Goal: Register for event/course

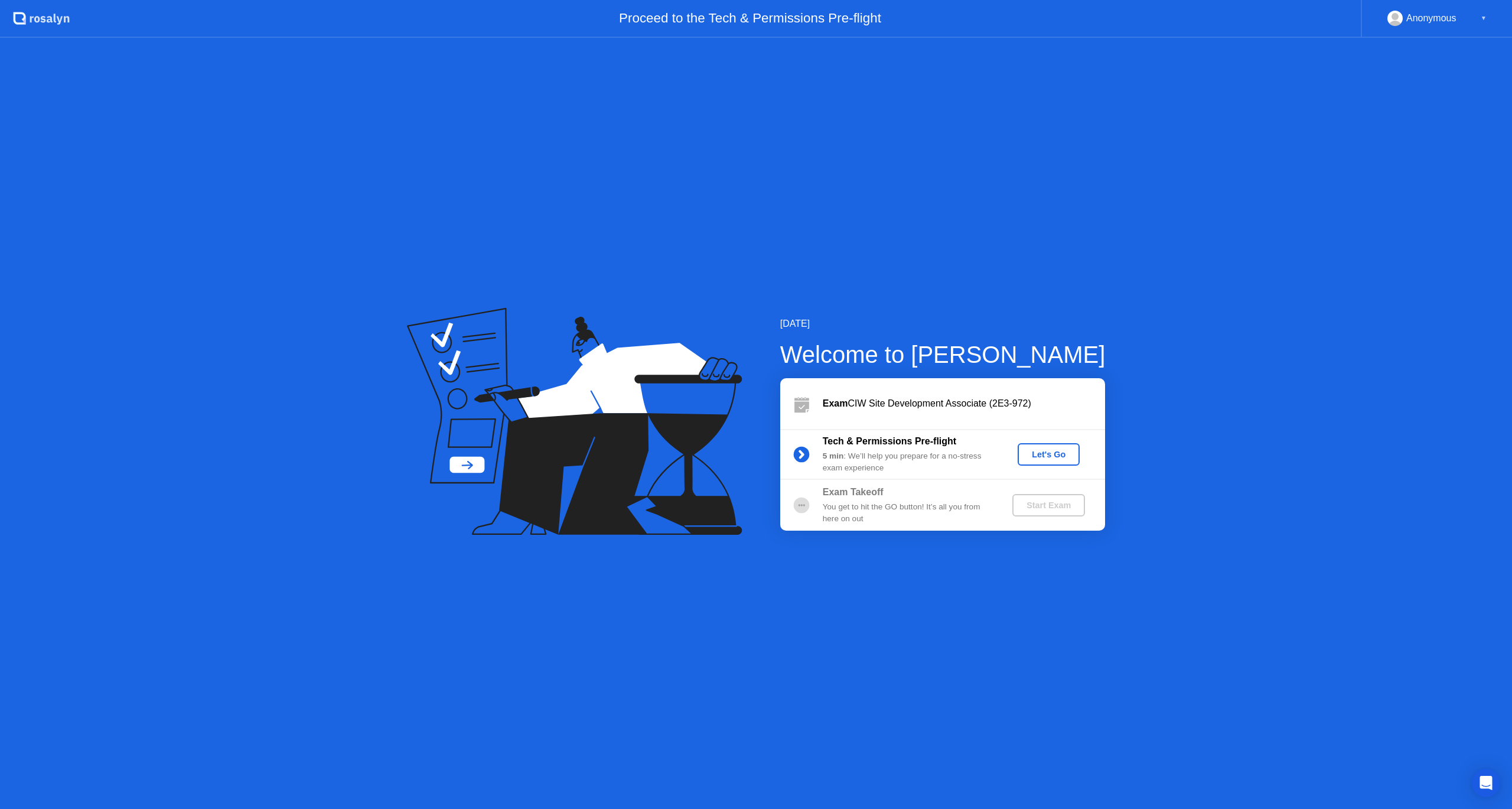
click at [1053, 453] on div "Let's Go" at bounding box center [1048, 454] width 53 height 9
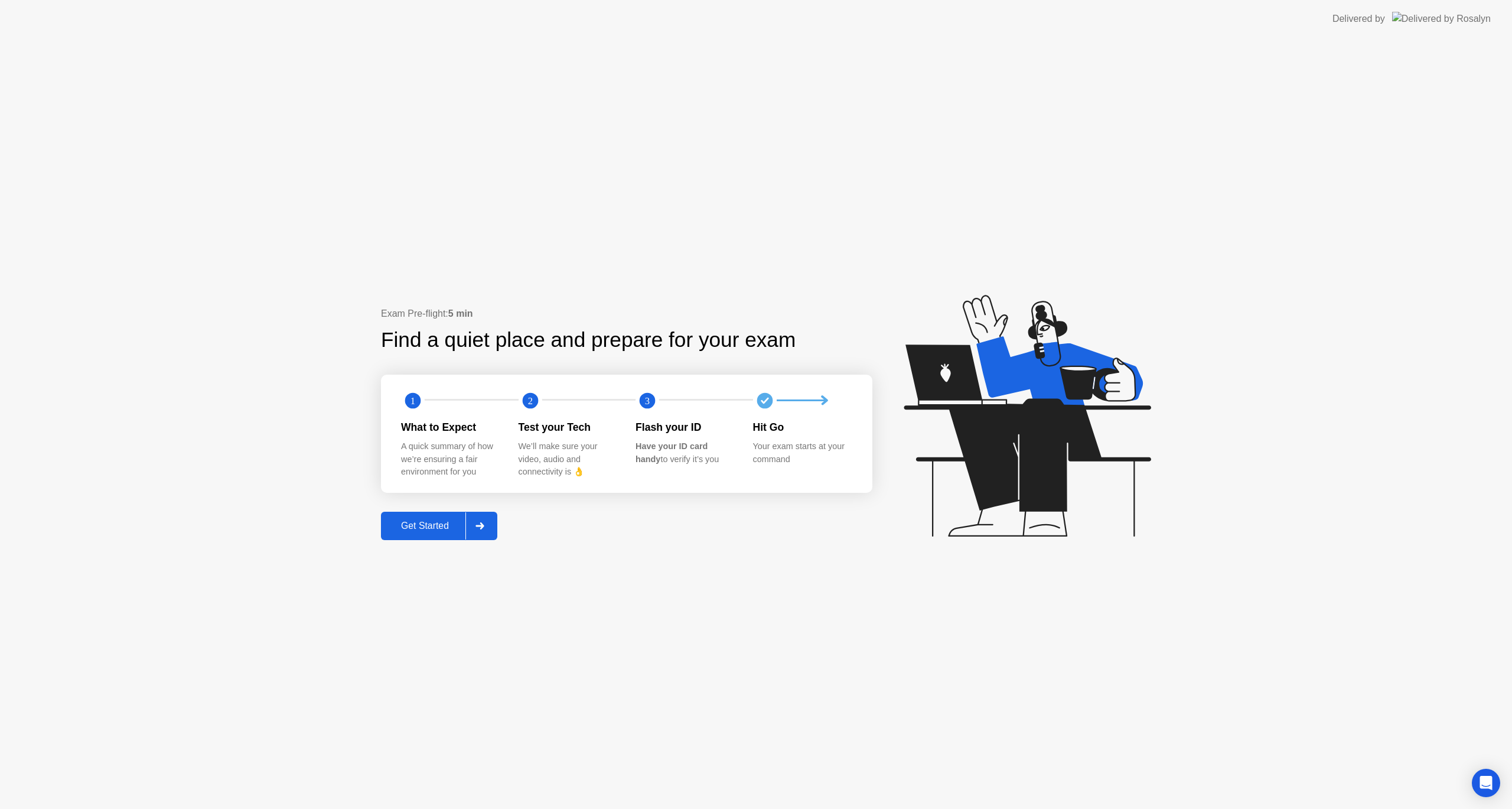
click at [441, 524] on div "Get Started" at bounding box center [425, 525] width 81 height 10
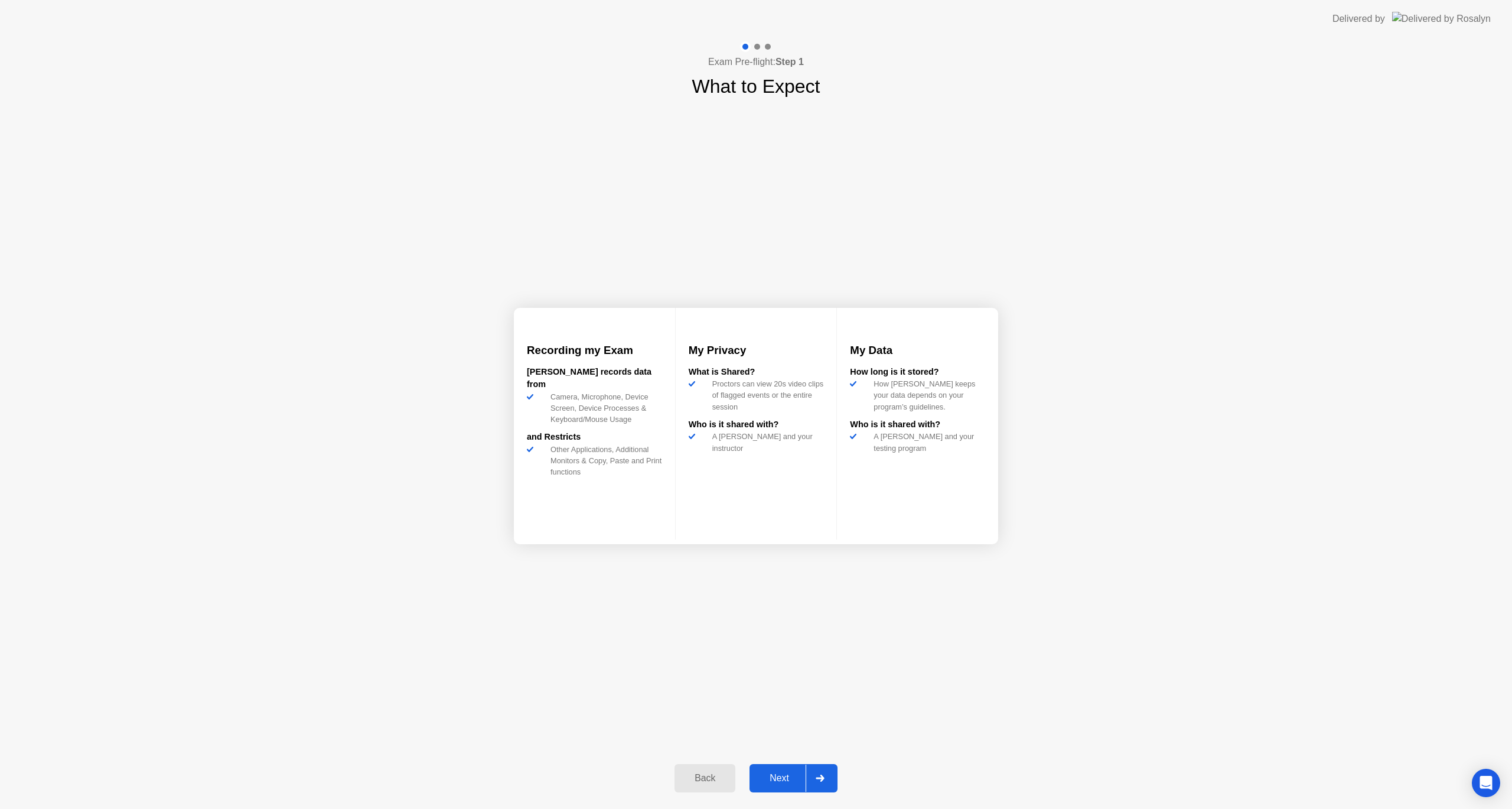
click at [778, 791] on button "Next" at bounding box center [794, 778] width 88 height 28
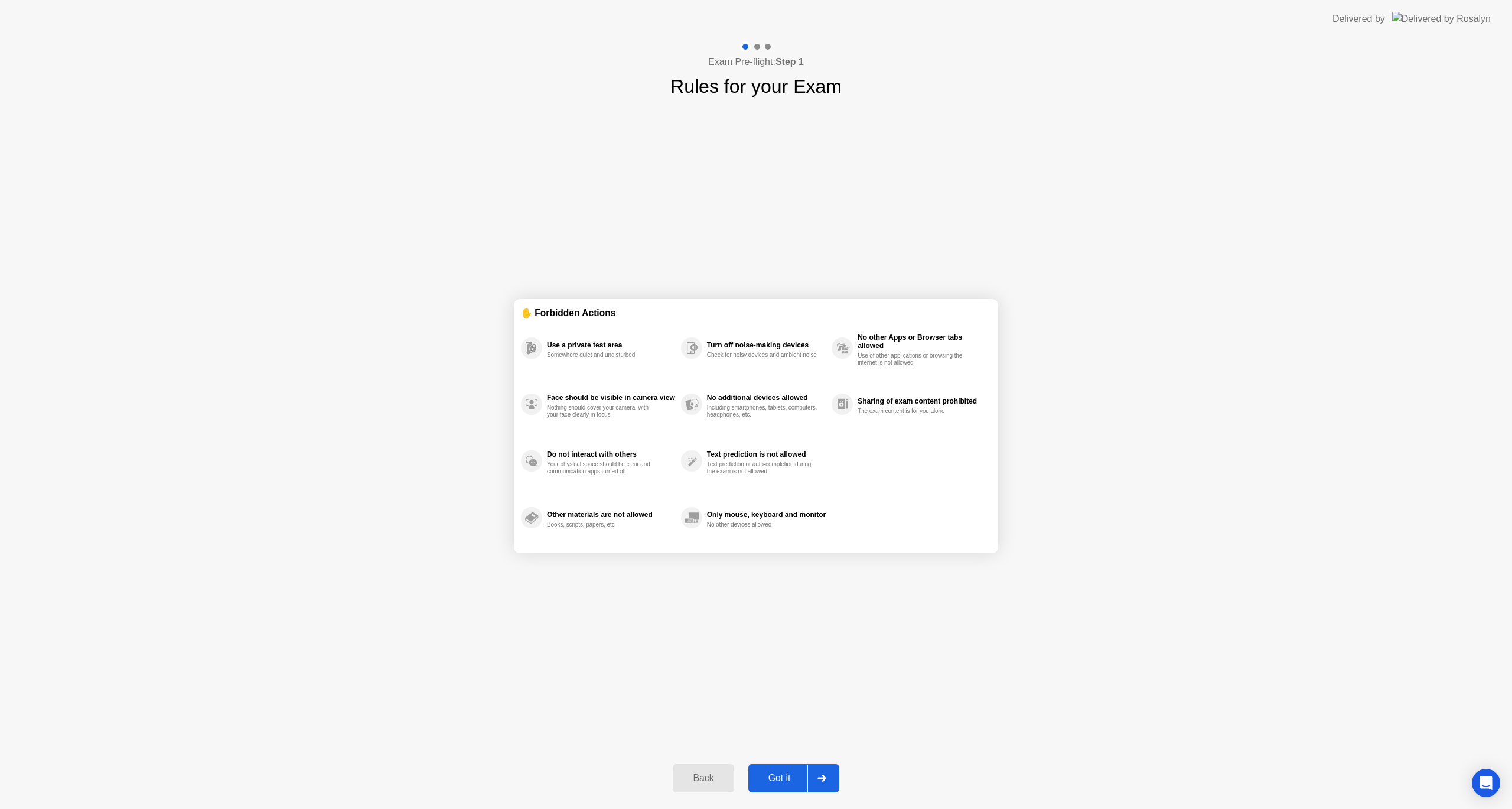
click at [786, 782] on div "Got it" at bounding box center [780, 778] width 55 height 10
select select "**********"
select select "*******"
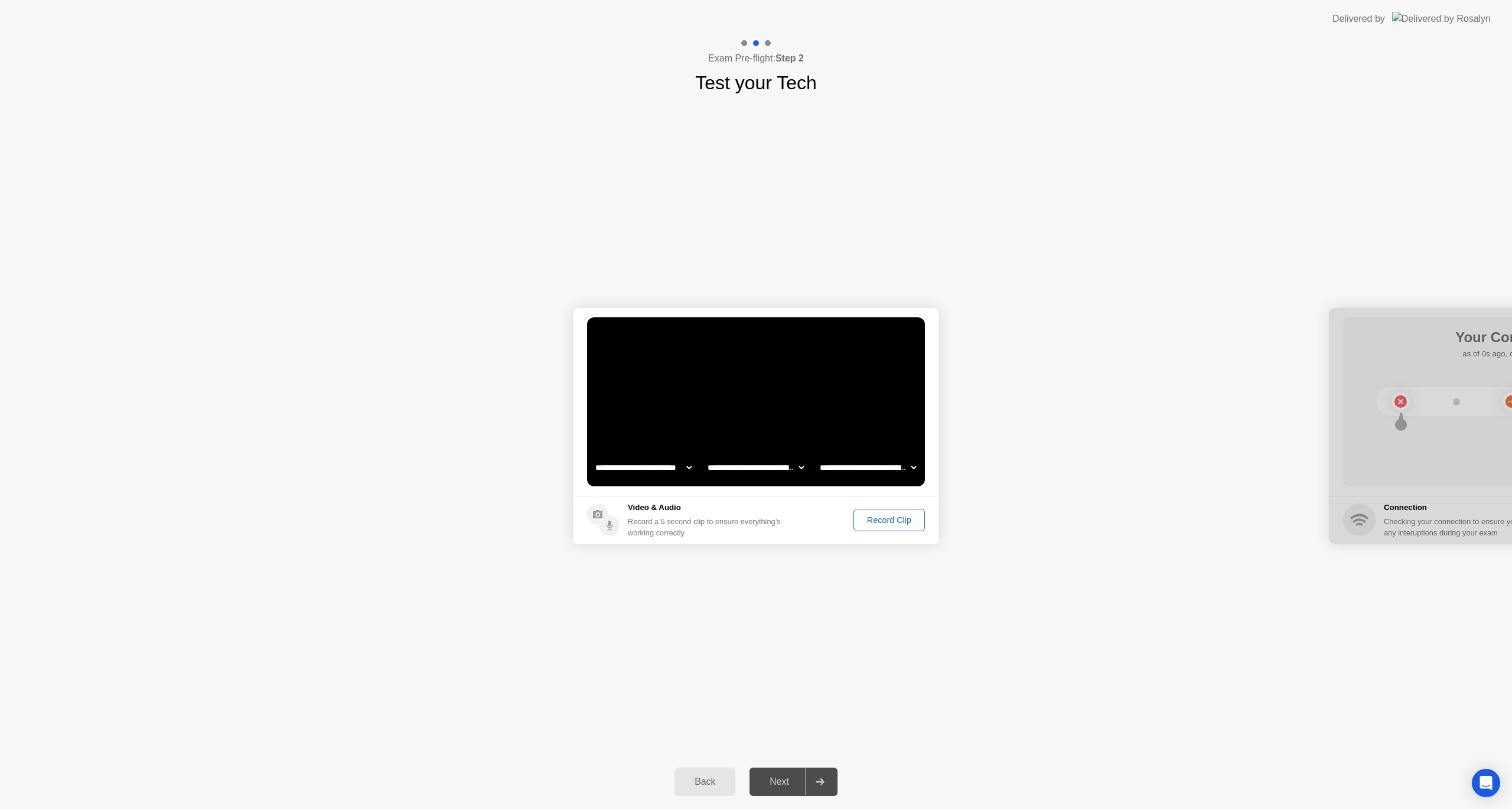
click at [783, 785] on div "Next" at bounding box center [780, 782] width 53 height 10
click at [886, 523] on div "Record Clip" at bounding box center [889, 520] width 63 height 9
click at [841, 522] on div "Replay Clip" at bounding box center [825, 520] width 77 height 9
click at [780, 786] on div "Next" at bounding box center [780, 782] width 53 height 10
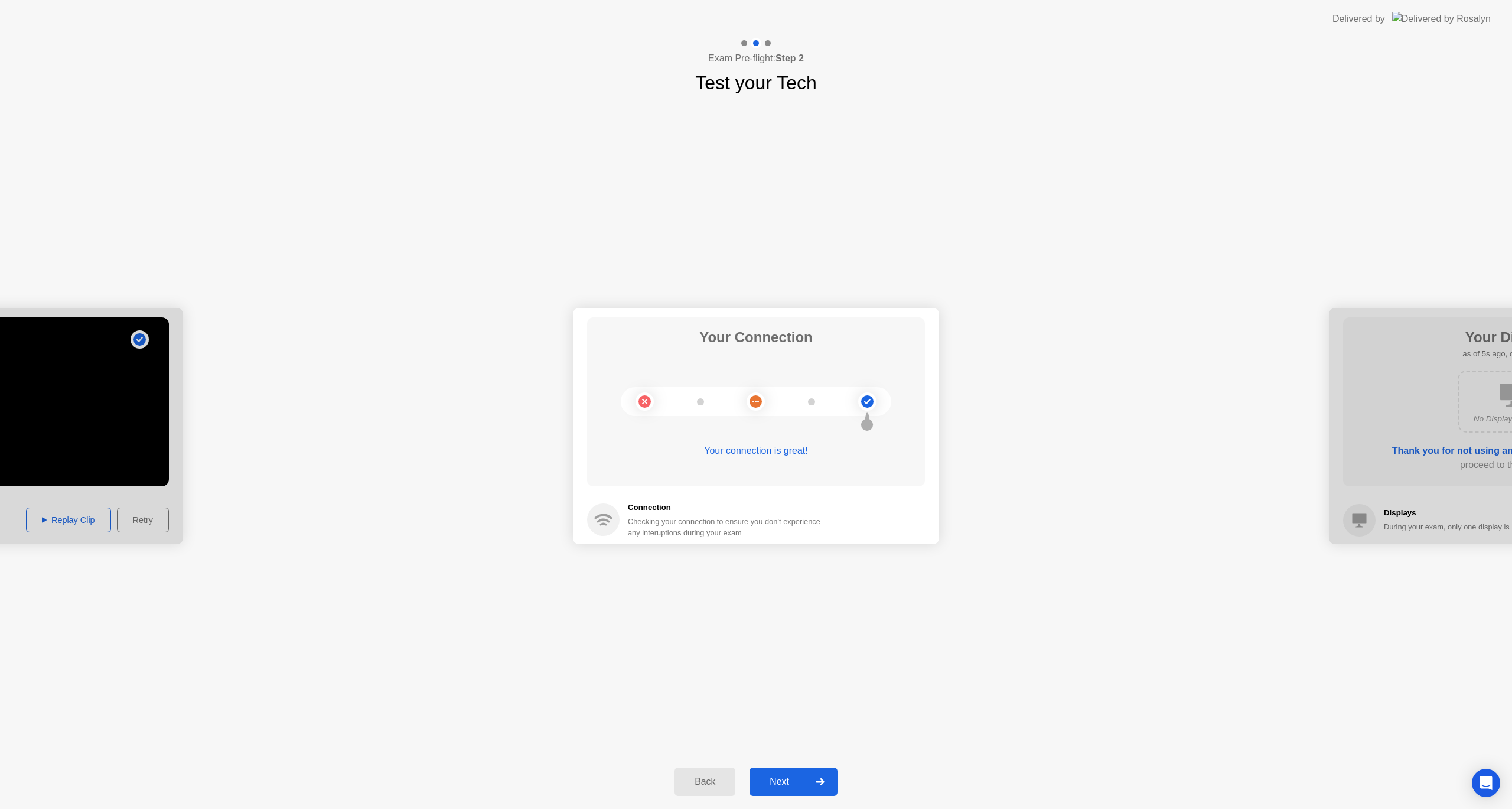
click at [792, 774] on button "Next" at bounding box center [794, 782] width 88 height 28
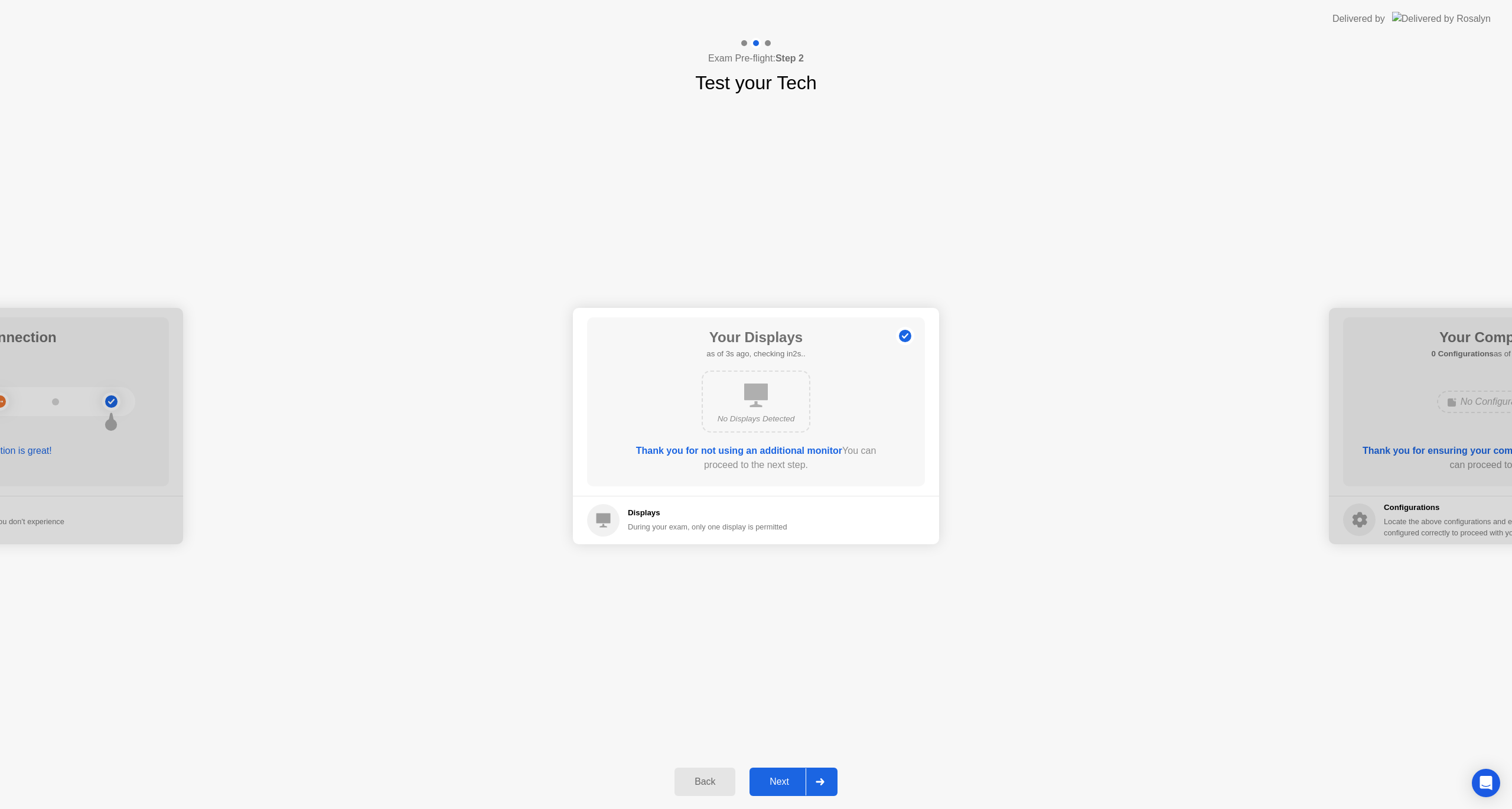
click at [788, 786] on div "Next" at bounding box center [780, 782] width 53 height 10
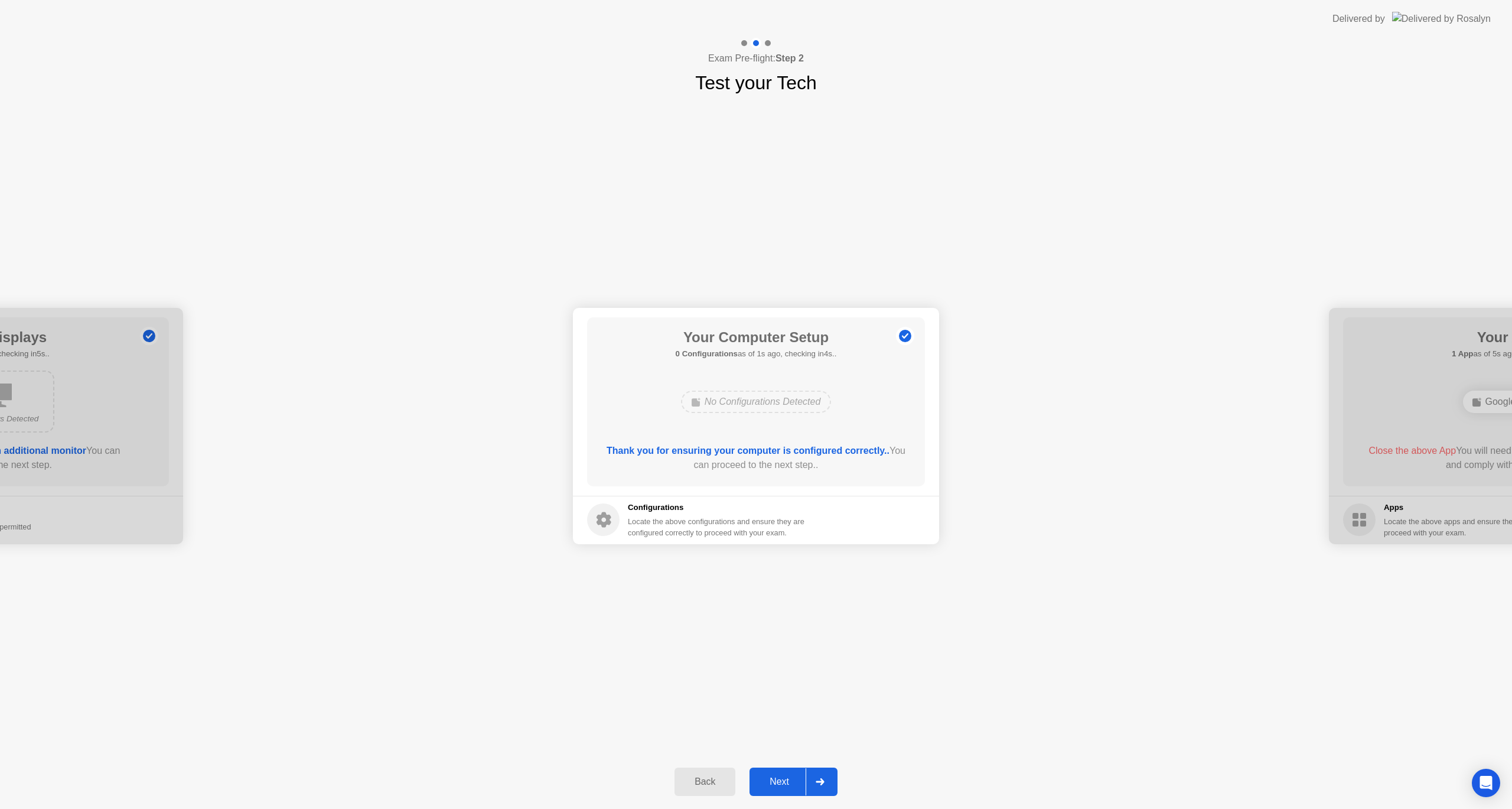
click at [779, 785] on div "Next" at bounding box center [780, 782] width 53 height 10
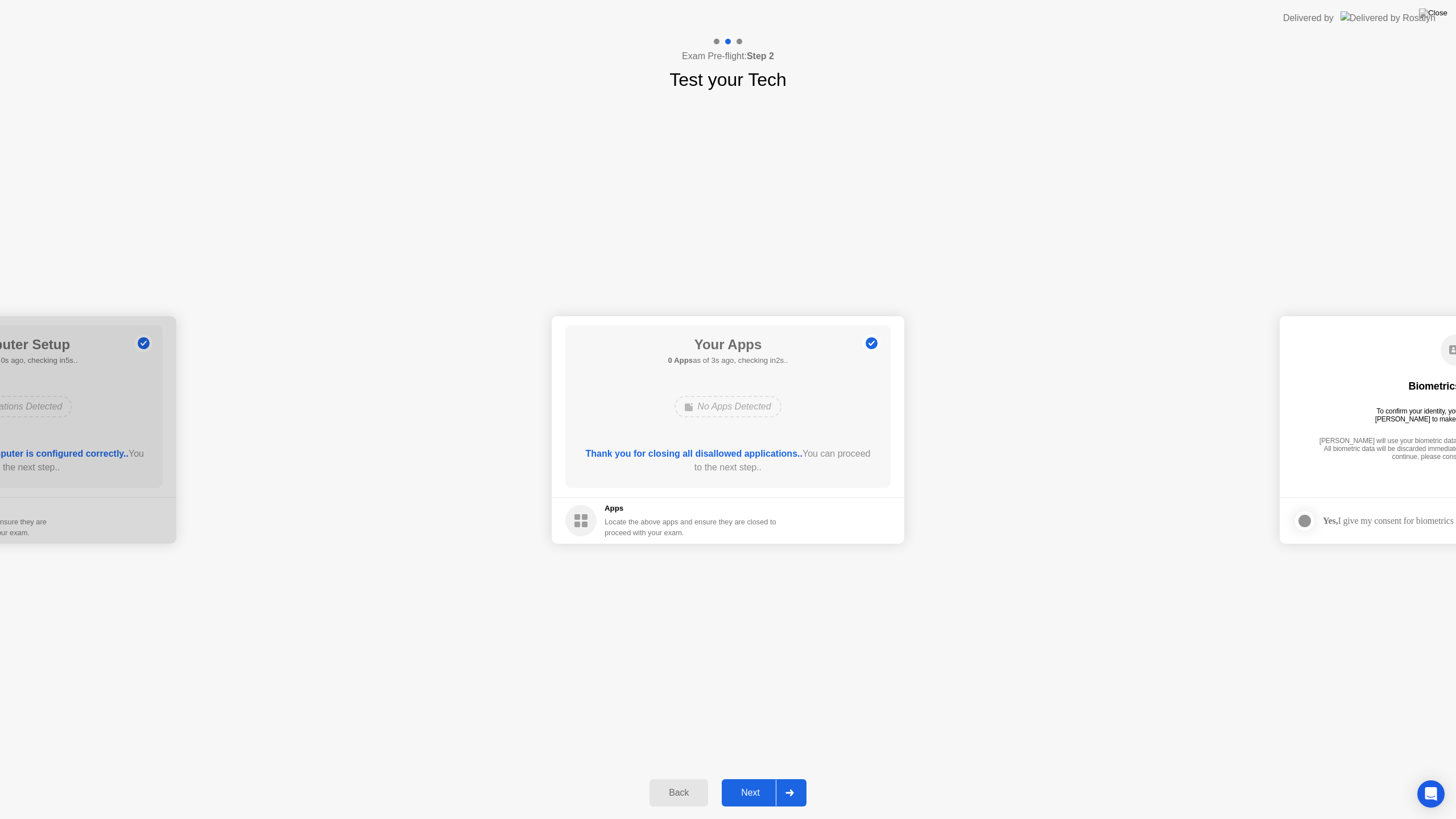
click at [755, 777] on div "Next" at bounding box center [751, 792] width 51 height 10
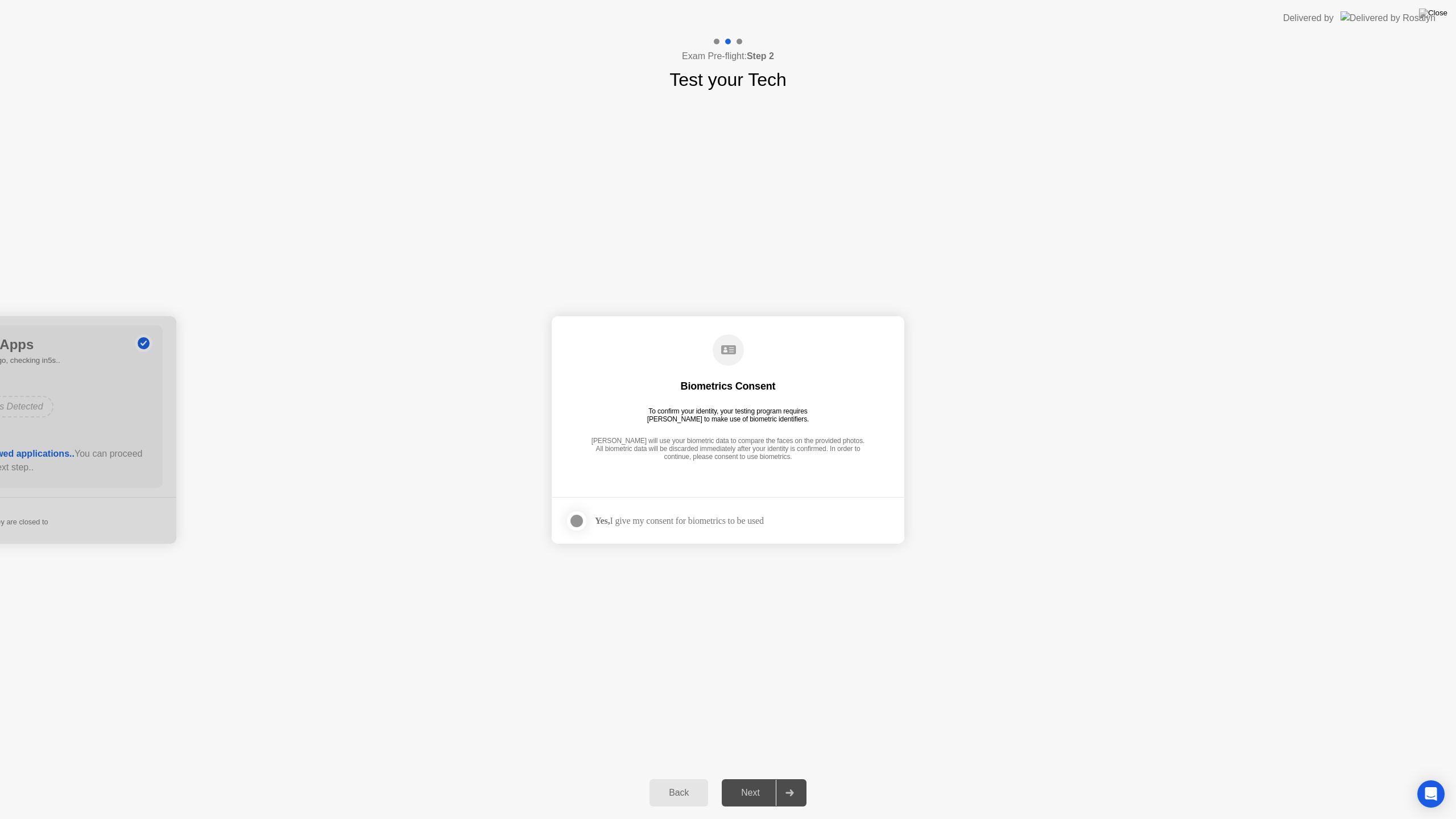
click at [580, 519] on div at bounding box center [577, 520] width 14 height 14
click at [756, 777] on div "Next" at bounding box center [751, 792] width 51 height 10
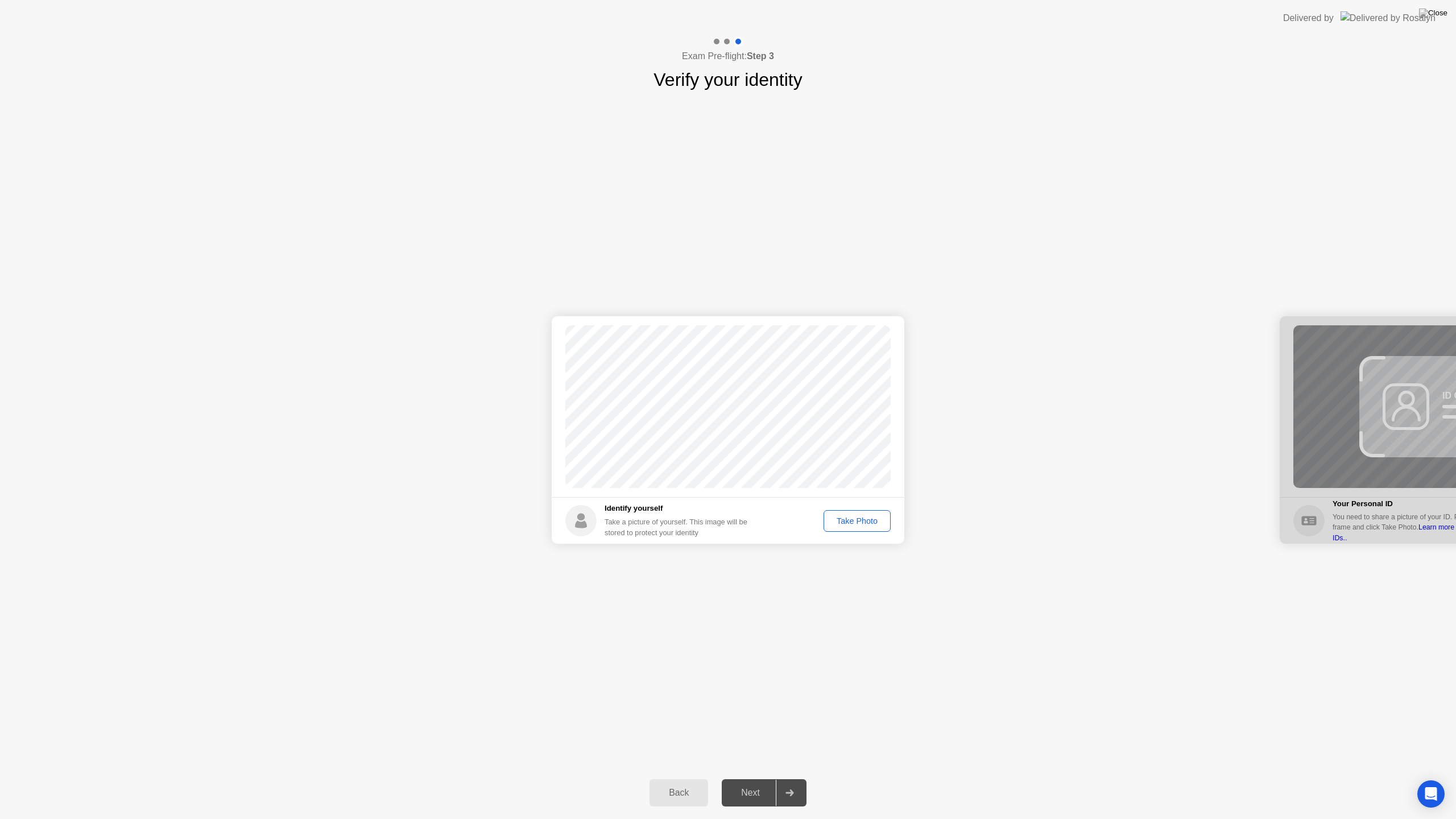
click at [852, 520] on div "Take Photo" at bounding box center [857, 520] width 59 height 9
click at [755, 777] on div "Next" at bounding box center [751, 792] width 51 height 10
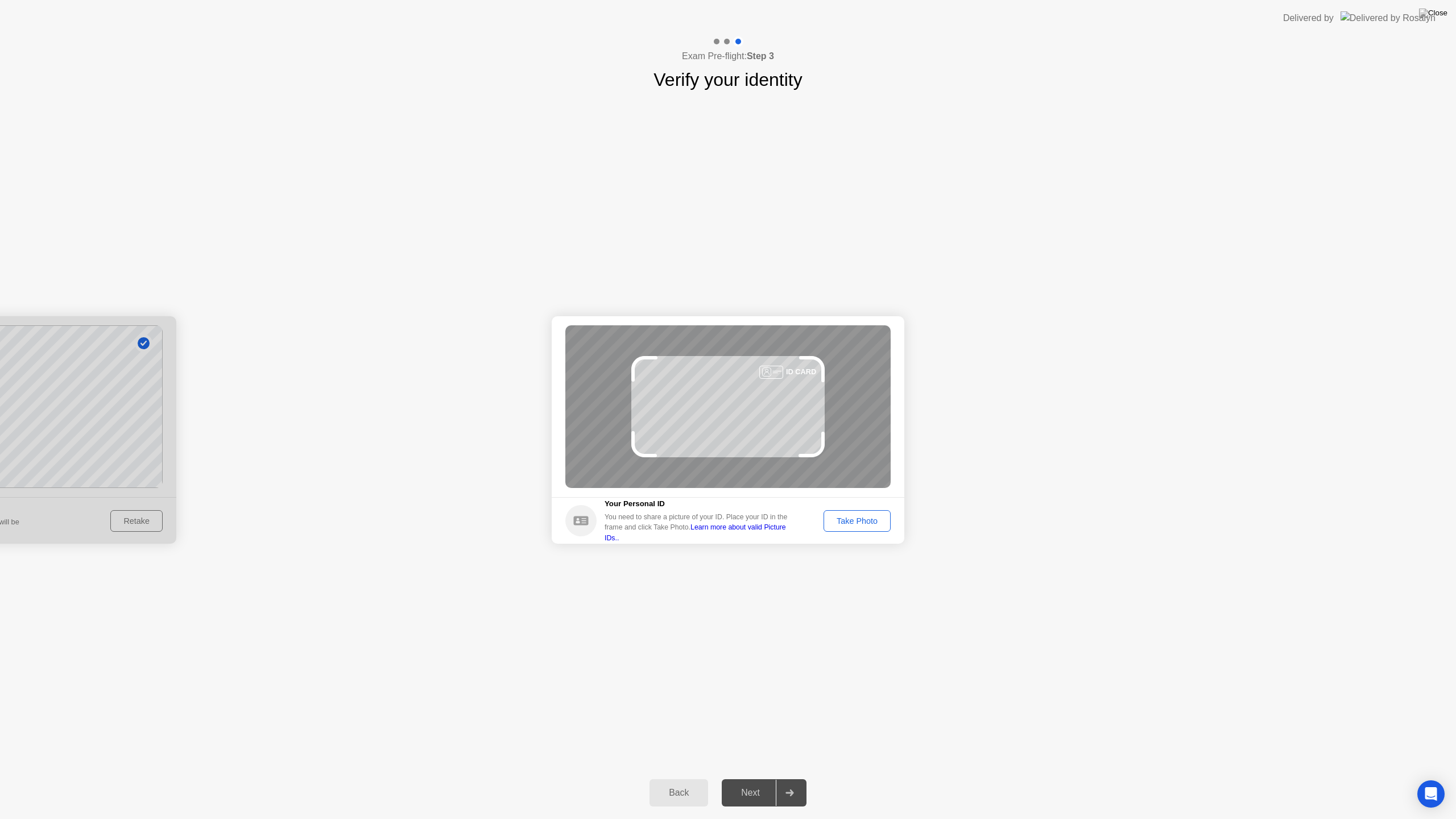
click at [863, 524] on div "Take Photo" at bounding box center [857, 520] width 59 height 9
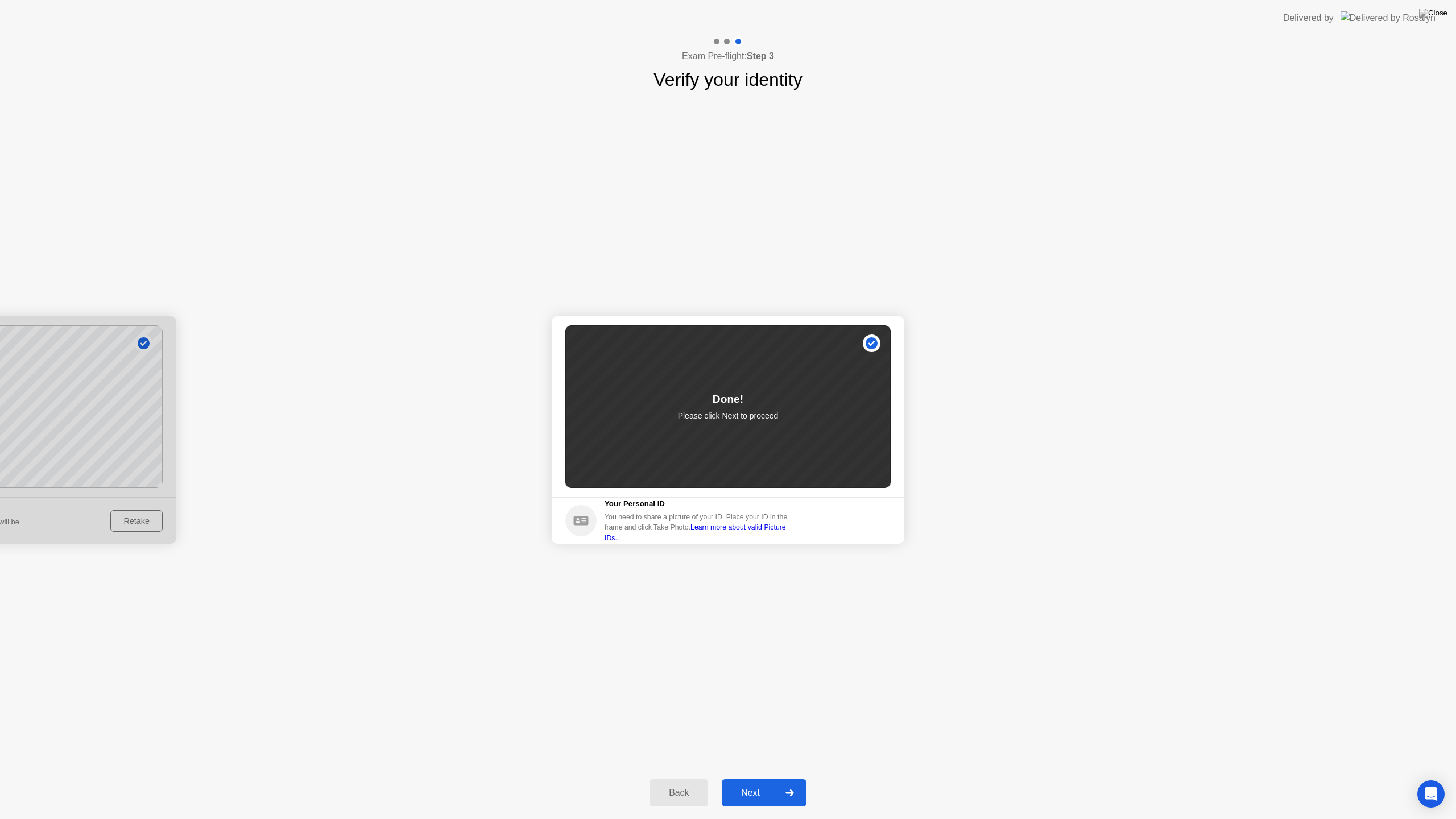
click at [752, 777] on div "Next" at bounding box center [751, 792] width 51 height 10
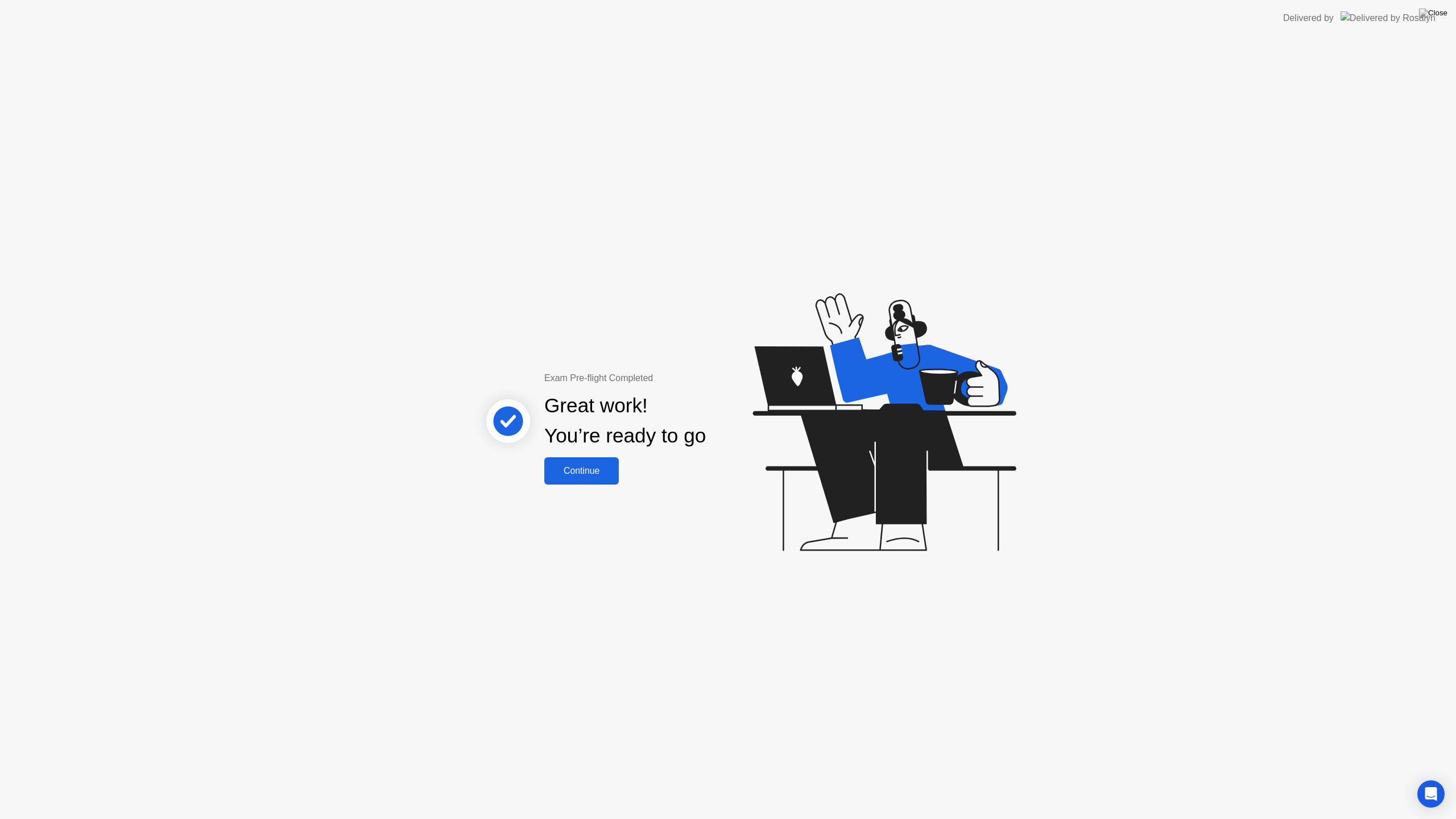
click at [594, 469] on div "Continue" at bounding box center [581, 471] width 68 height 10
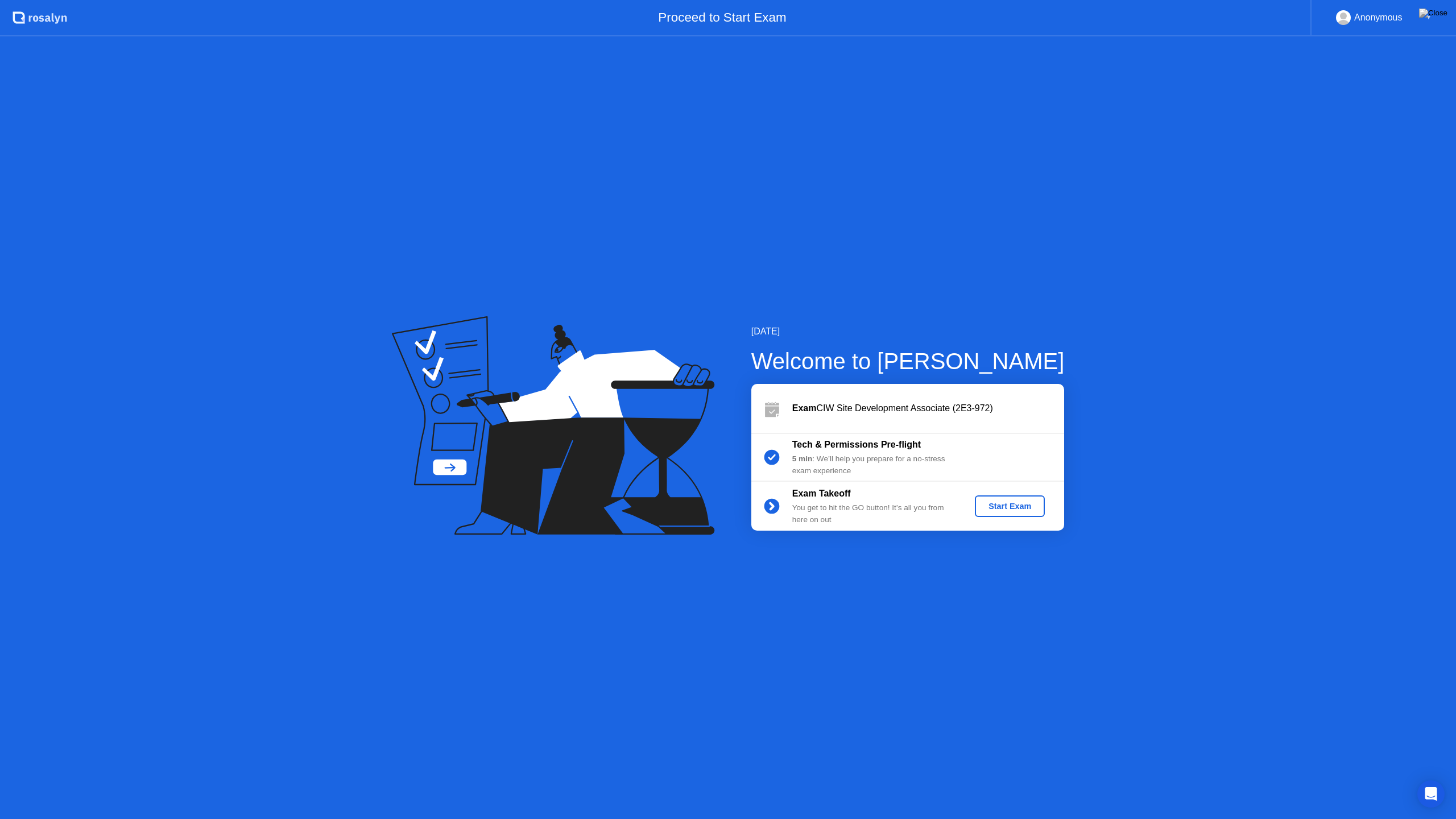
drag, startPoint x: 1006, startPoint y: 509, endPoint x: 946, endPoint y: 571, distance: 86.3
click at [941, 567] on div "[DATE] Welcome to [PERSON_NAME] Exam CIW Site Development Associate (2E3-972) T…" at bounding box center [728, 427] width 1456 height 782
click at [1001, 506] on div "Start Exam" at bounding box center [1010, 506] width 61 height 9
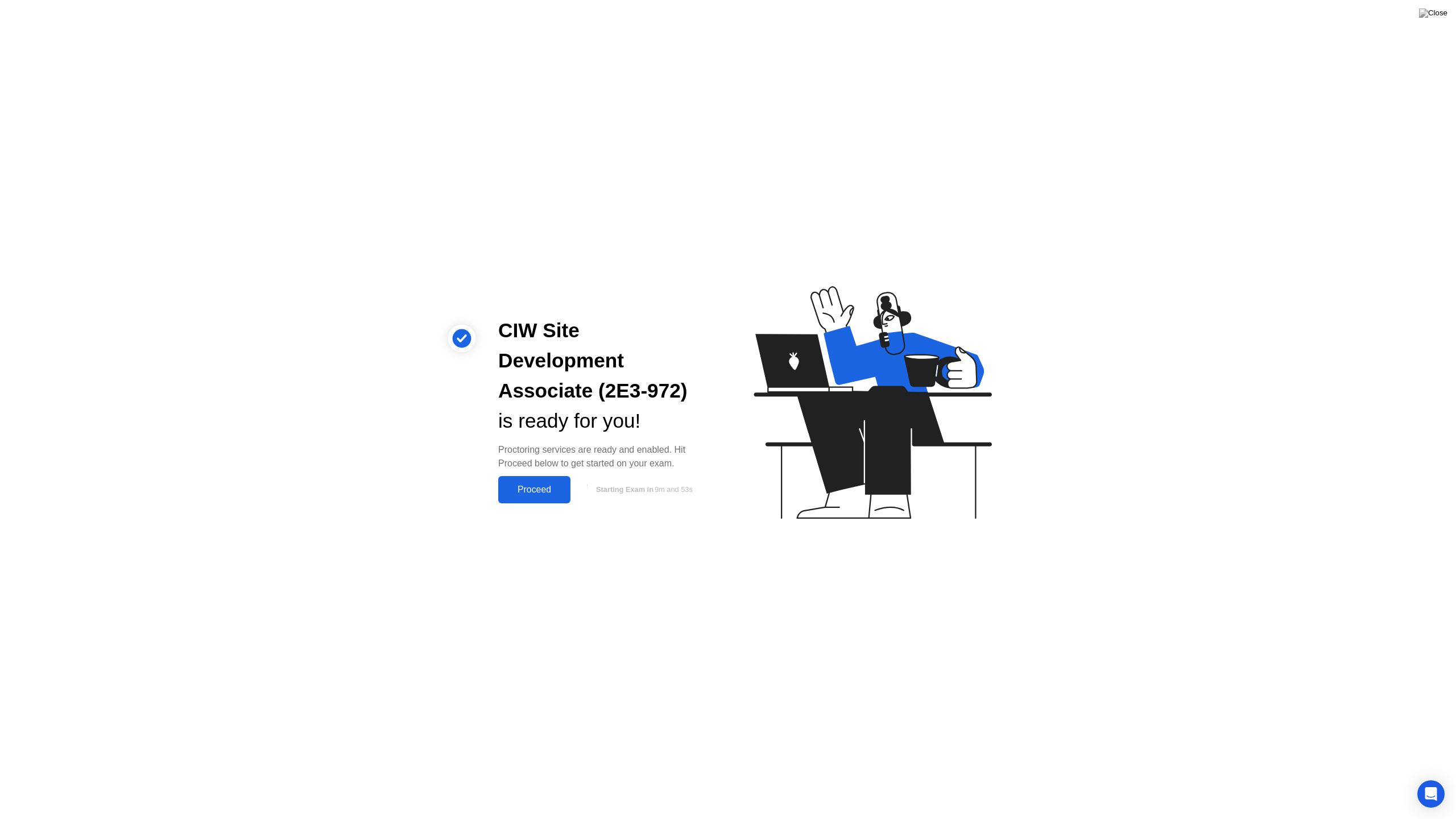
click at [547, 484] on div "Proceed" at bounding box center [534, 489] width 65 height 10
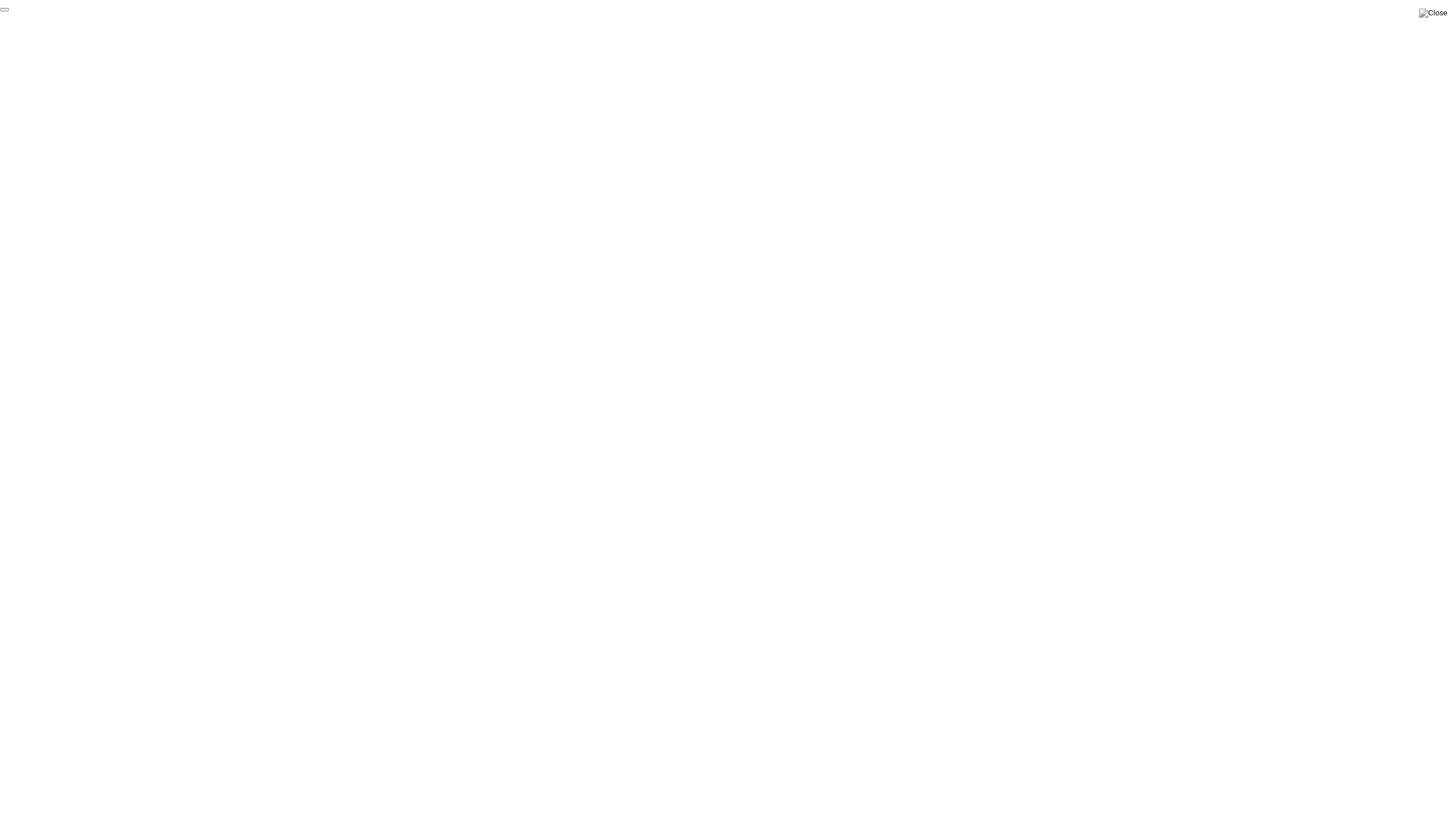
click div "End Proctoring Session"
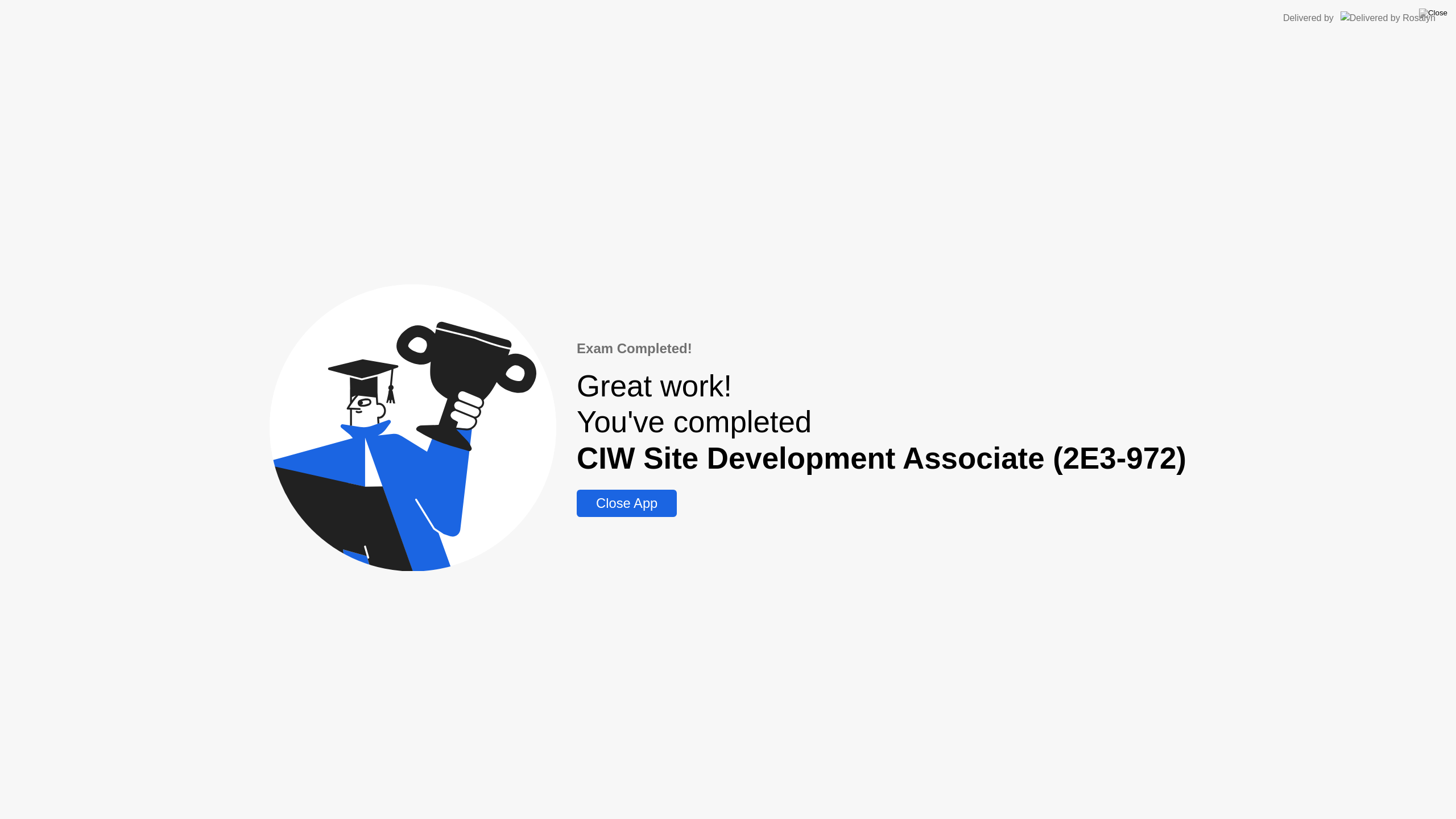
click at [654, 502] on div "Close App" at bounding box center [627, 503] width 93 height 16
